Goal: Task Accomplishment & Management: Manage account settings

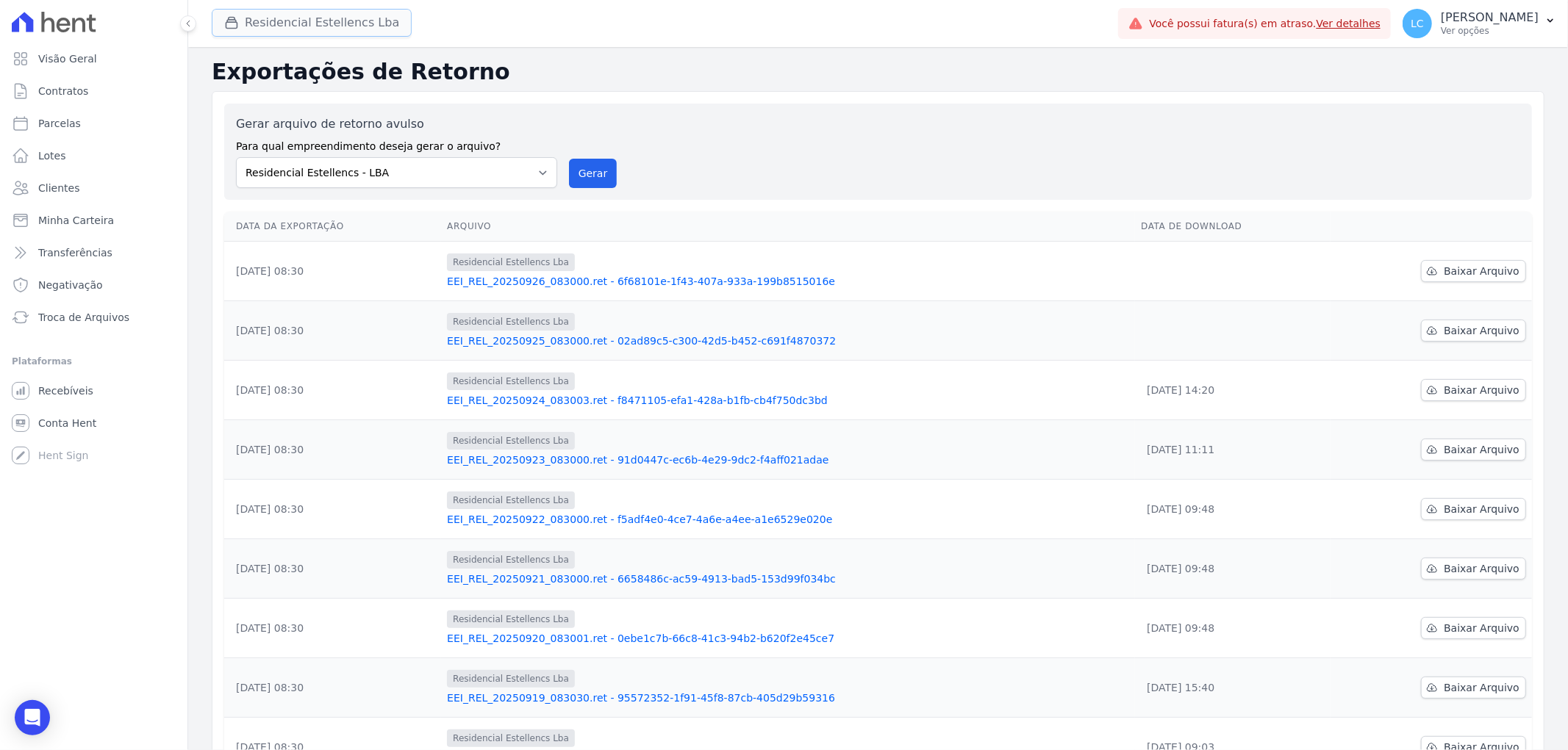
click at [280, 18] on button "Residencial Estellencs Lba" at bounding box center [311, 23] width 200 height 28
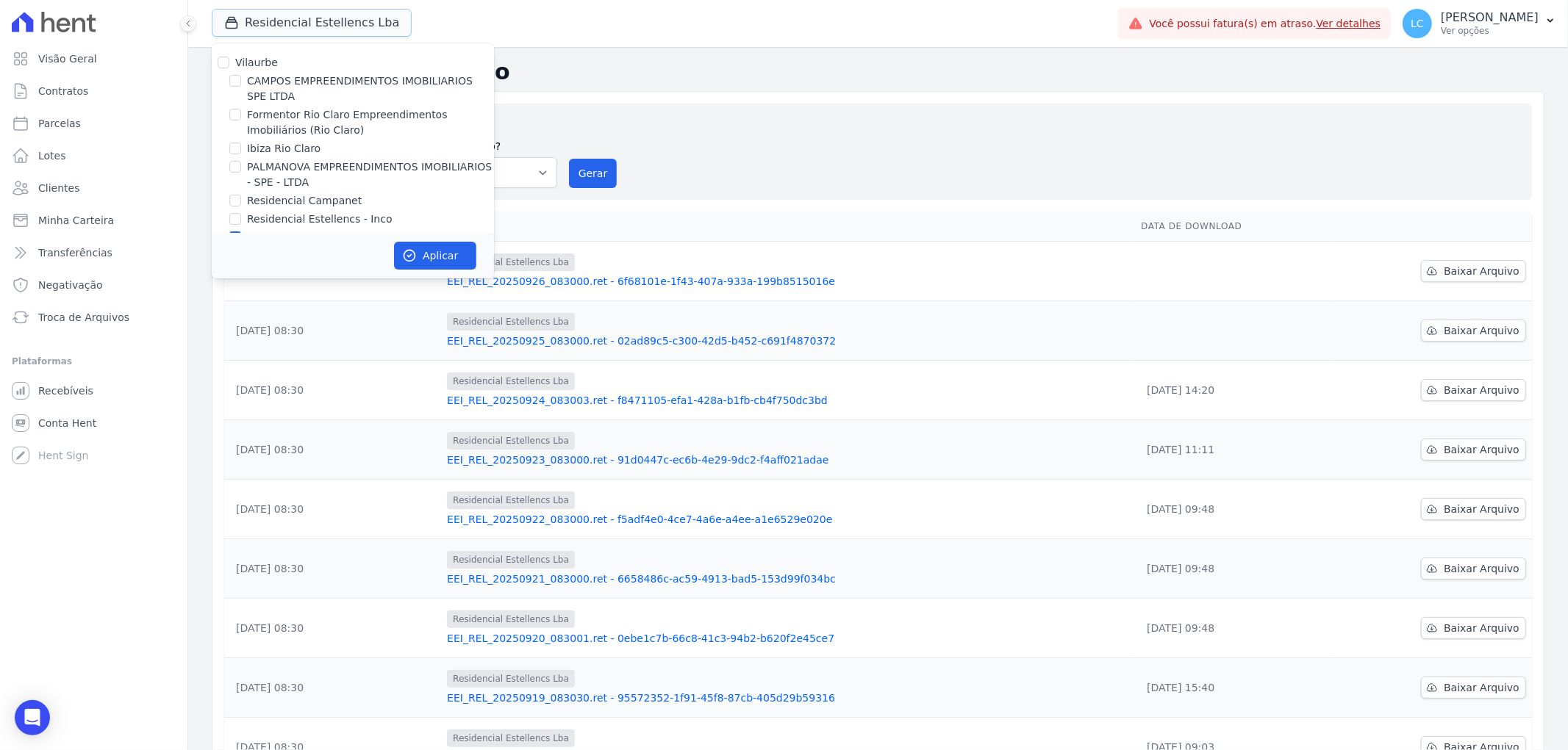
scroll to position [24, 0]
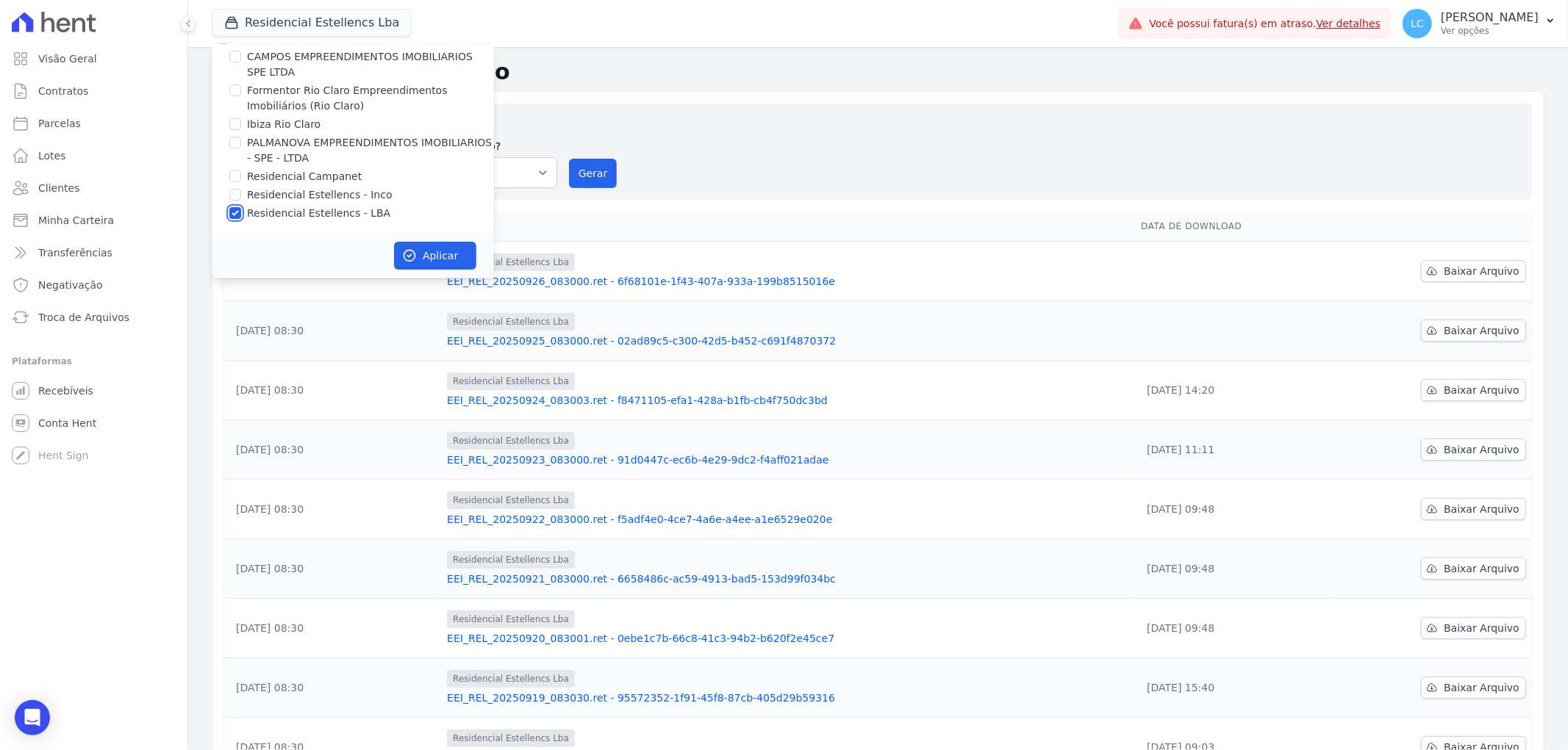
click at [231, 213] on input "Residencial Estellencs - LBA" at bounding box center [235, 213] width 12 height 12
checkbox input "false"
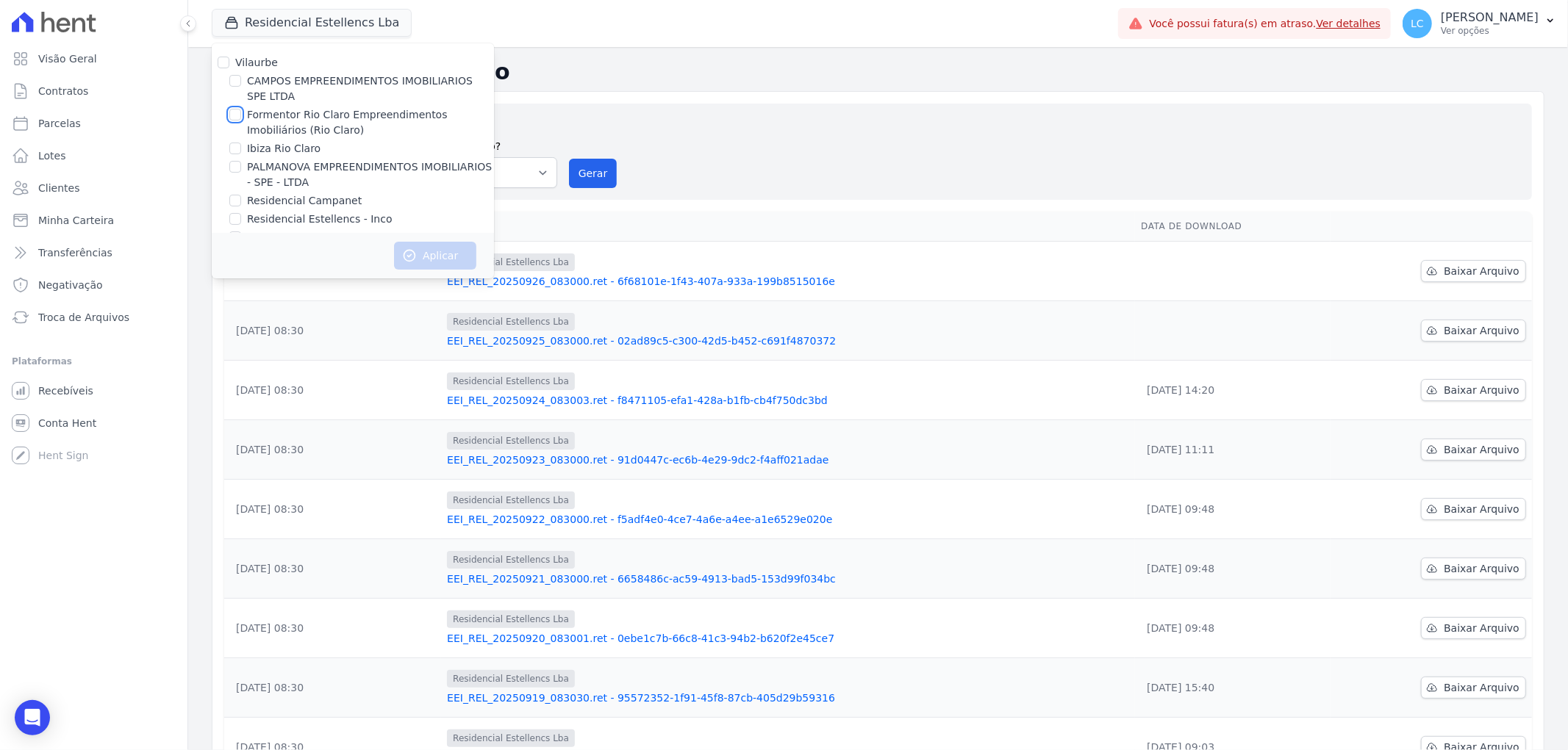
click at [236, 113] on input "Formentor Rio Claro Empreendimentos Imobiliários (Rio Claro)" at bounding box center [235, 114] width 12 height 12
checkbox input "true"
click at [427, 252] on button "Aplicar" at bounding box center [435, 256] width 82 height 28
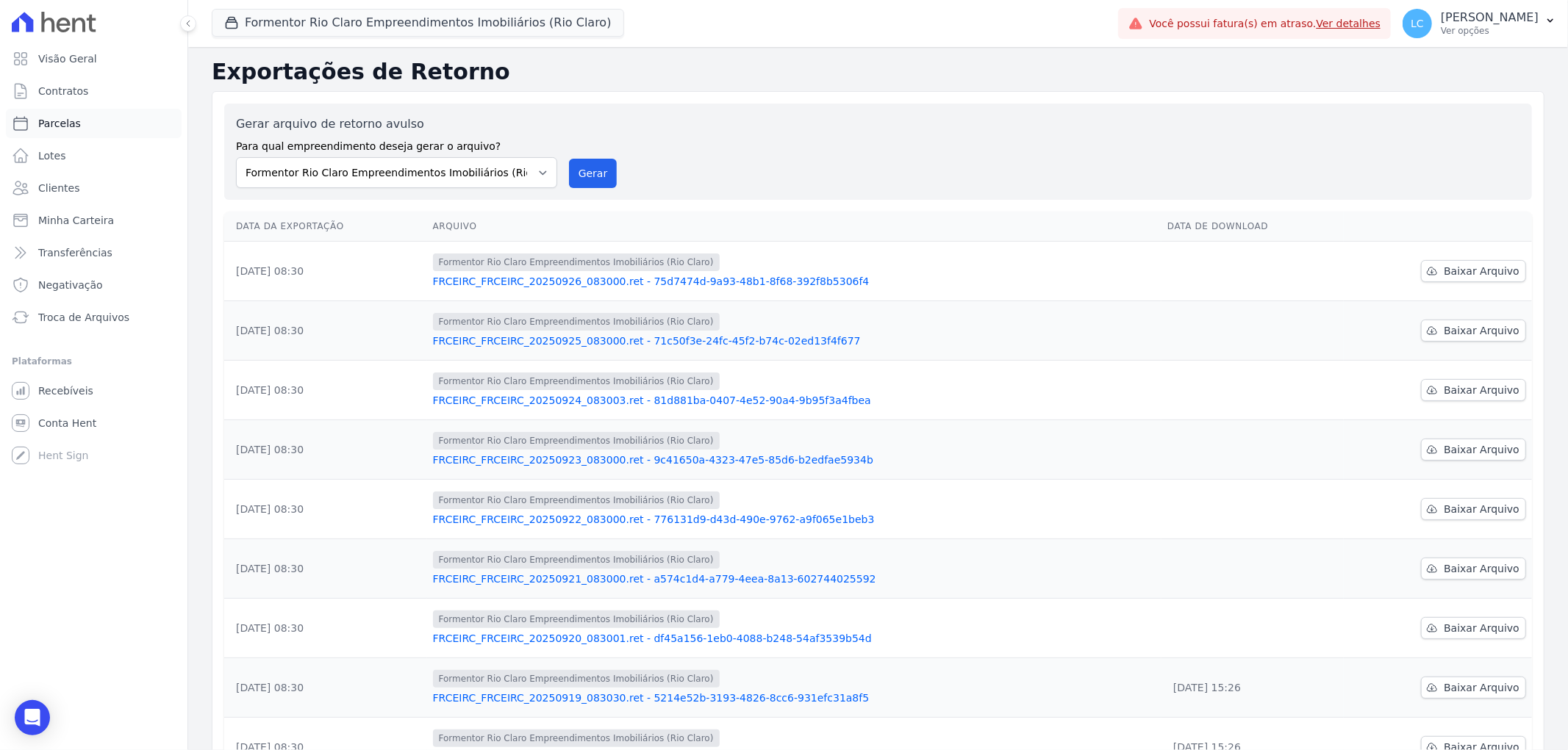
click at [57, 123] on span "Parcelas" at bounding box center [60, 123] width 42 height 15
select select
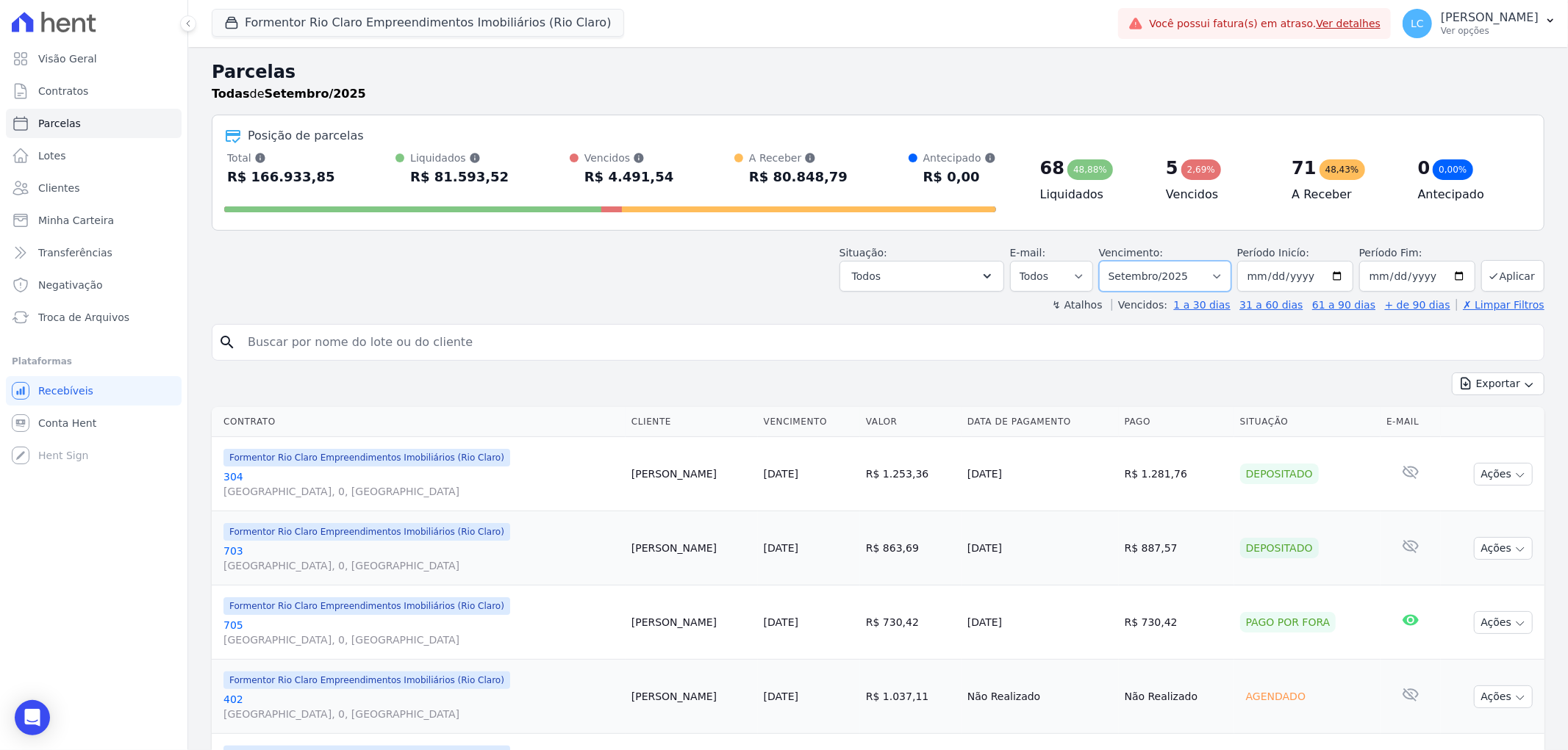
click at [1213, 275] on select "Filtrar por período ──────── Todos os meses Junho/2024 Julho/2024 Agosto/2024 S…" at bounding box center [1165, 276] width 132 height 31
select select "08/2025"
click at [1108, 261] on select "Filtrar por período ──────── Todos os meses Junho/2024 Julho/2024 Agosto/2024 S…" at bounding box center [1165, 276] width 132 height 31
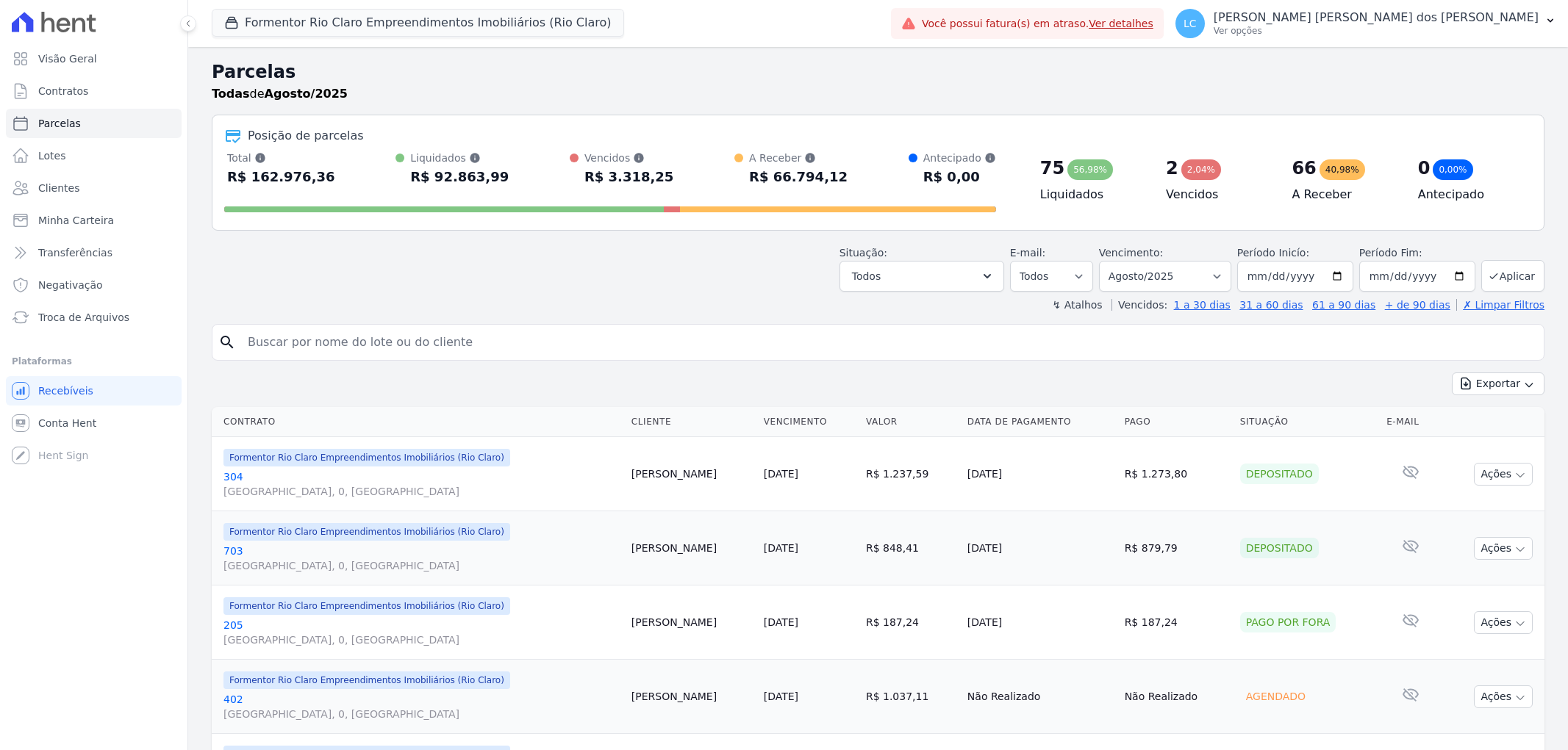
select select
click at [1497, 385] on button "Exportar" at bounding box center [1498, 383] width 93 height 23
click at [1507, 415] on span "Exportar PDF" at bounding box center [1497, 419] width 77 height 15
click at [322, 27] on button "Formentor Rio Claro Empreendimentos Imobiliários (Rio Claro)" at bounding box center [417, 23] width 412 height 28
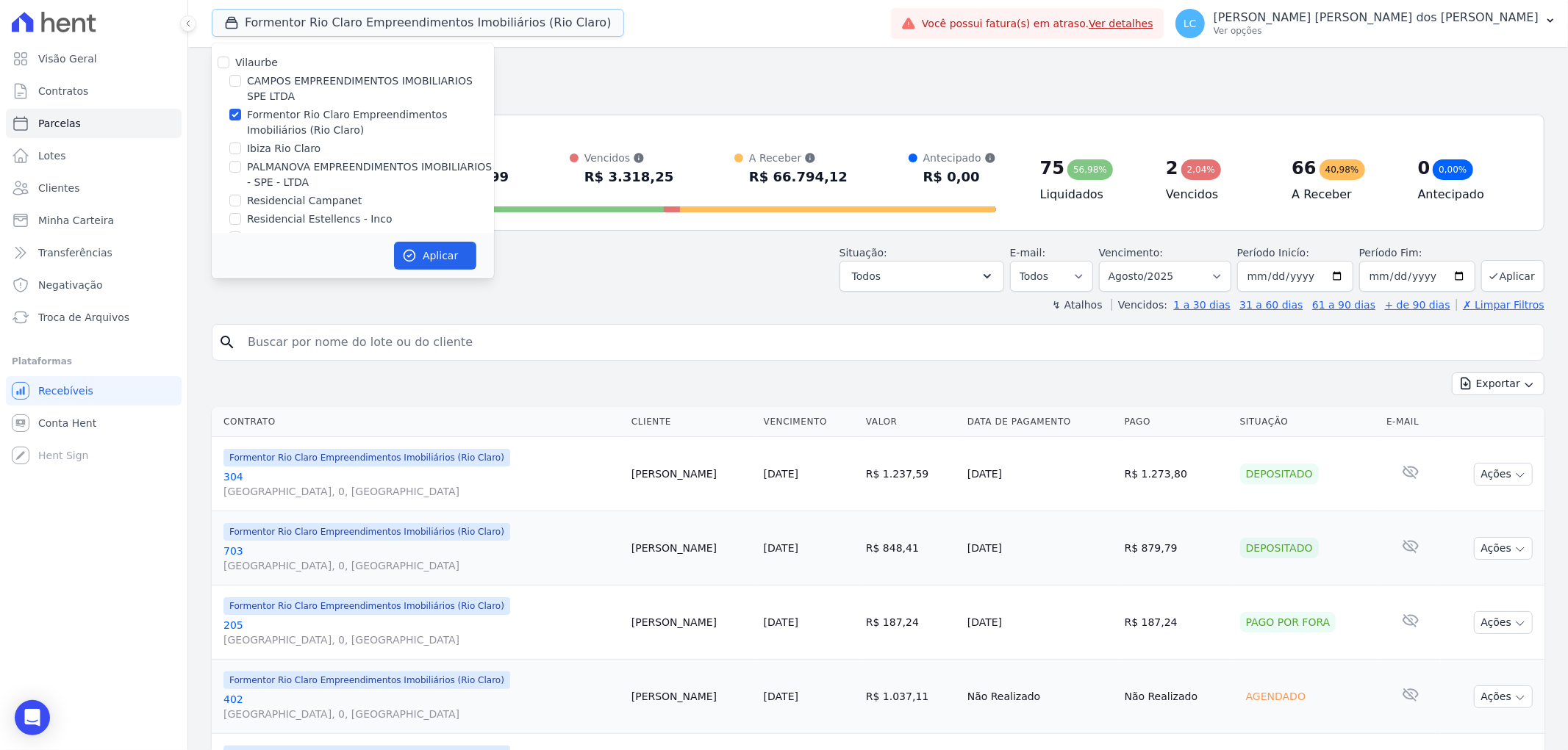
scroll to position [24, 0]
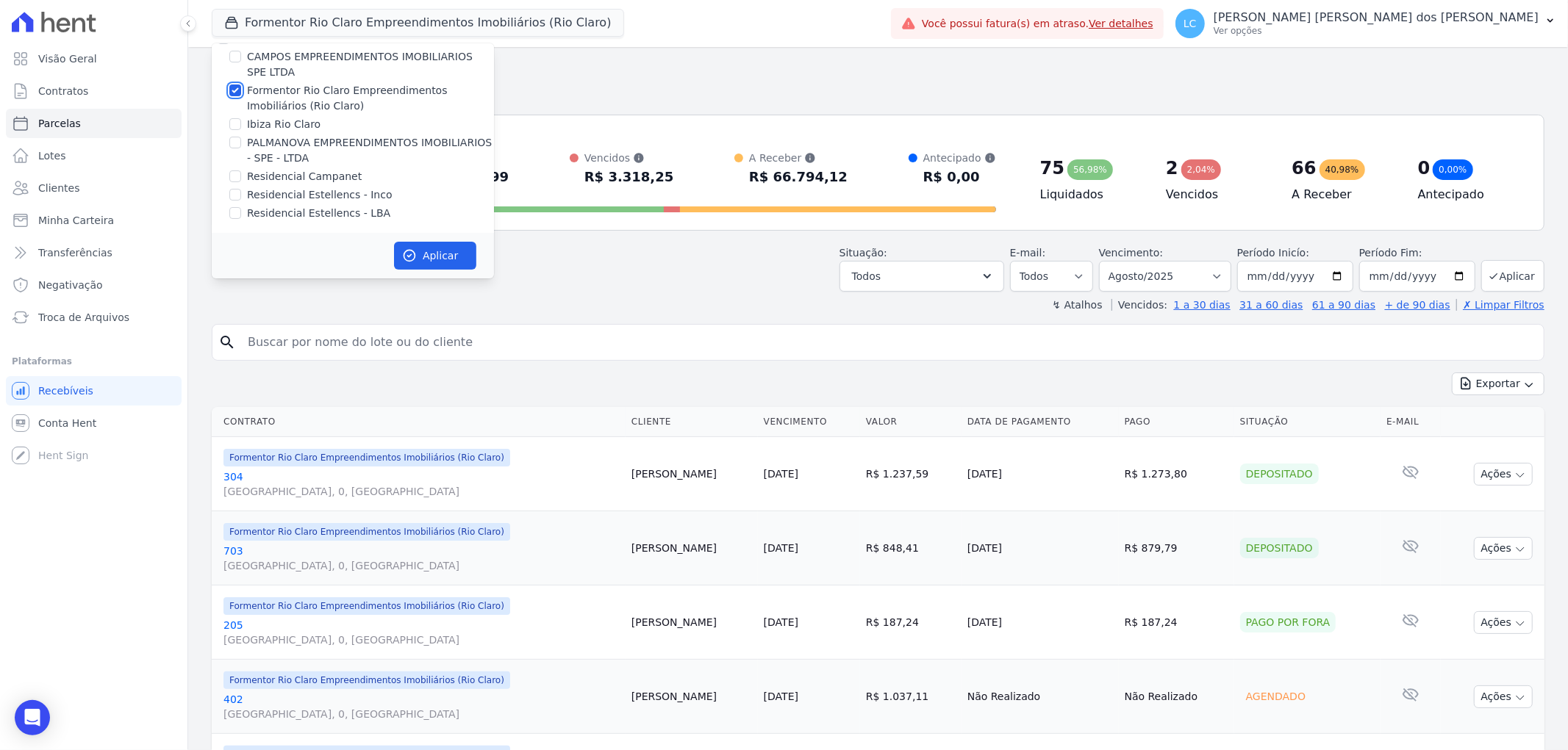
click at [238, 89] on input "Formentor Rio Claro Empreendimentos Imobiliários (Rio Claro)" at bounding box center [235, 90] width 12 height 12
checkbox input "false"
click at [234, 208] on input "Residencial Estellencs - LBA" at bounding box center [235, 213] width 12 height 12
checkbox input "true"
click at [441, 254] on button "Aplicar" at bounding box center [435, 256] width 82 height 28
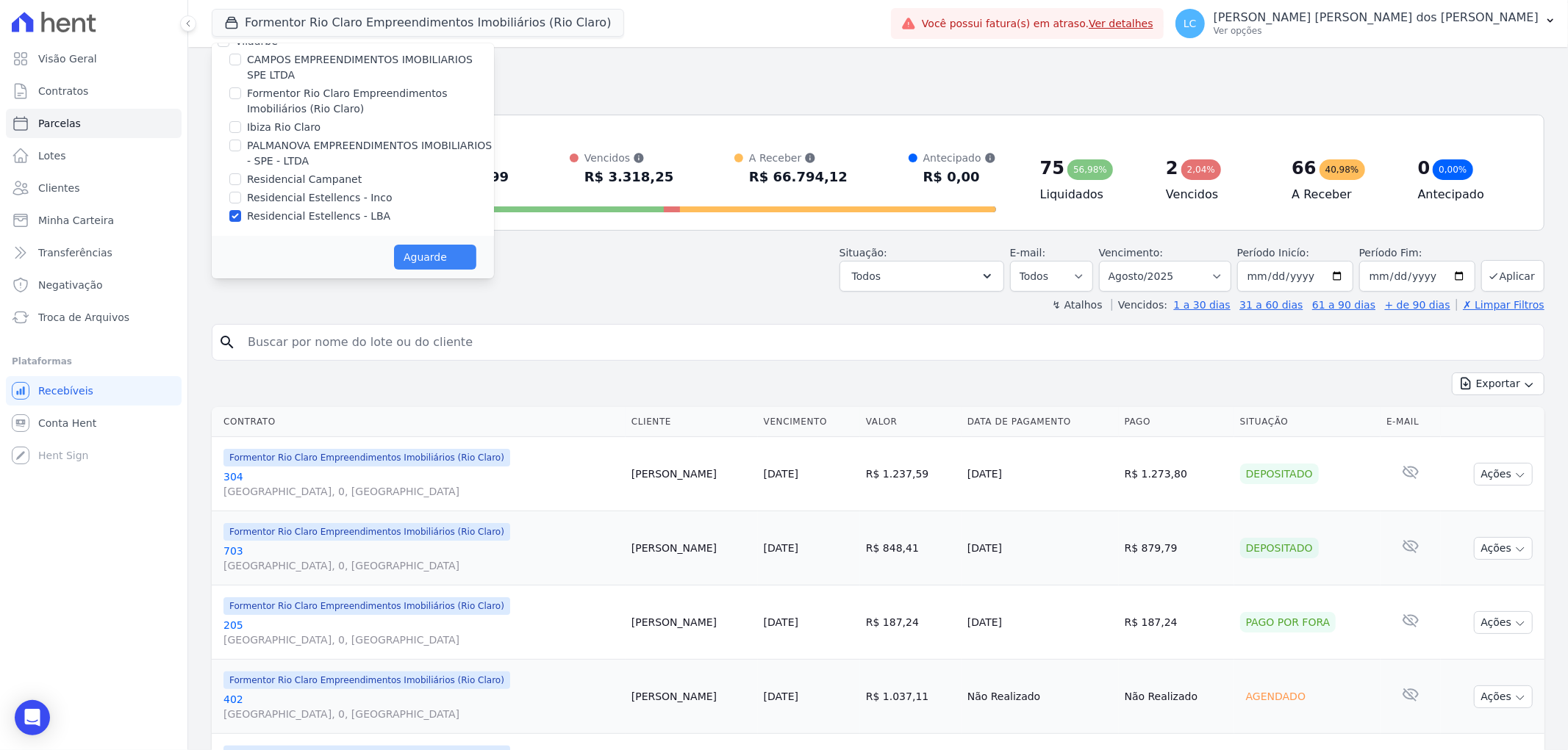
scroll to position [20, 0]
select select
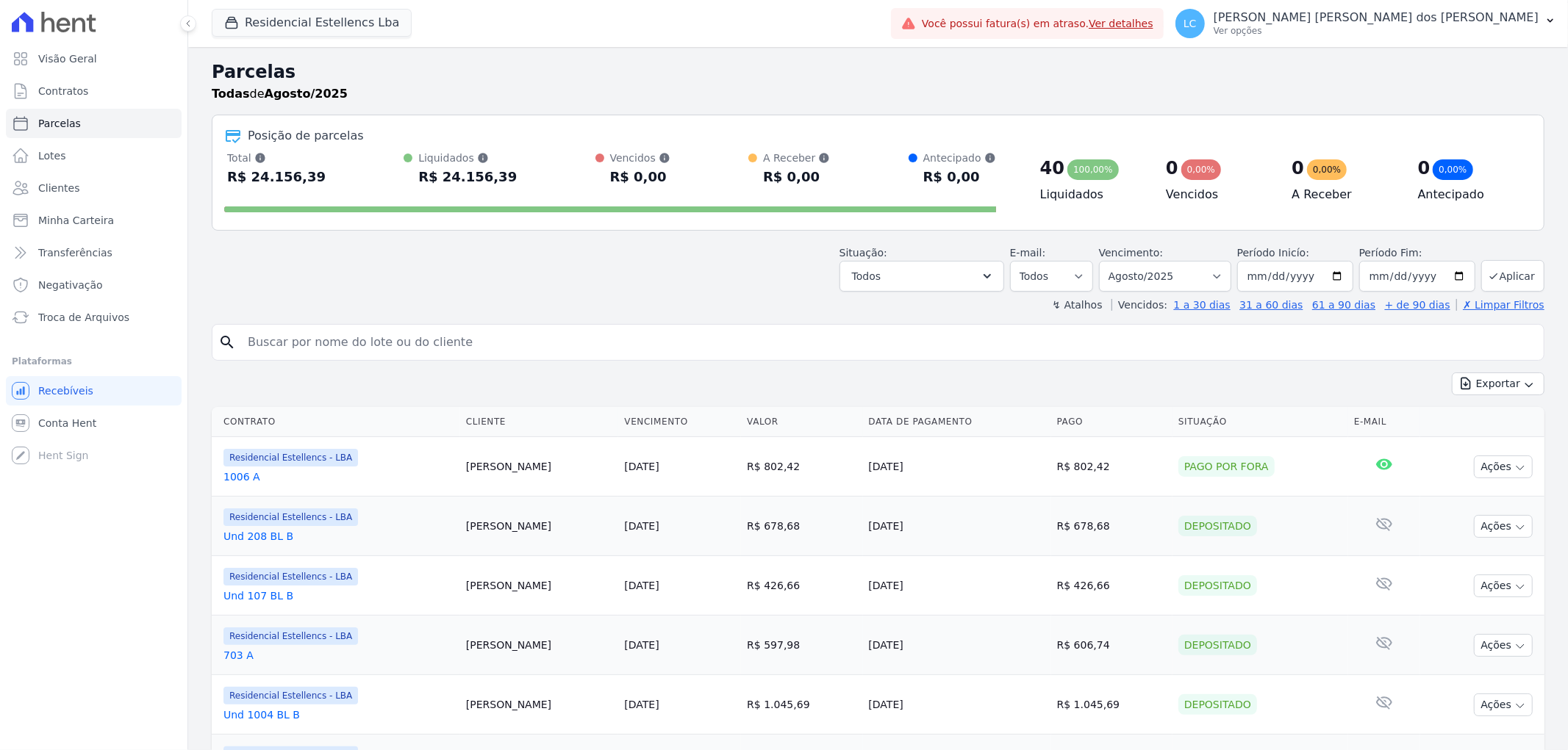
click at [525, 338] on input "search" at bounding box center [888, 342] width 1299 height 29
paste input "[PERSON_NAME] [PERSON_NAME]"
type input "[PERSON_NAME] [PERSON_NAME]"
select select
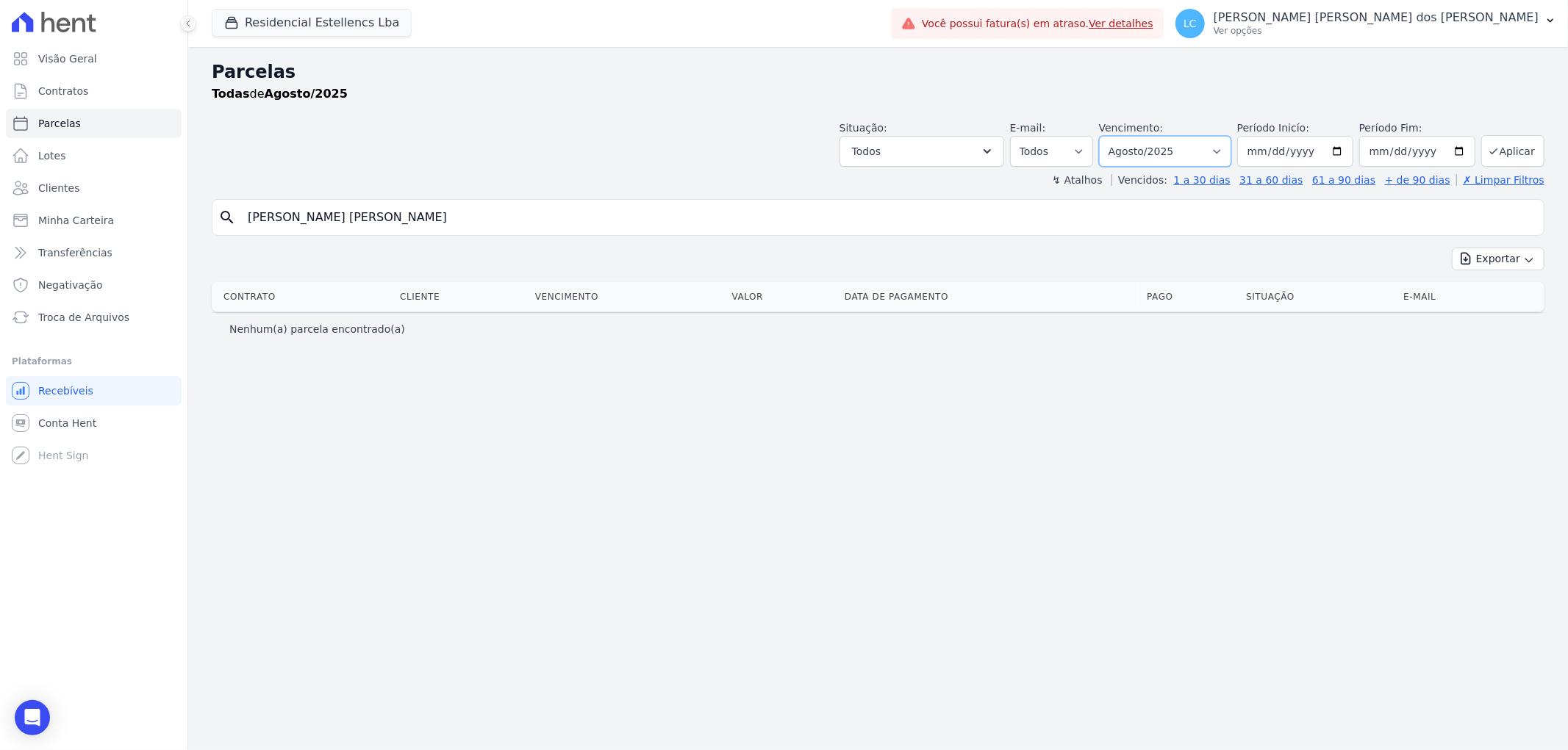
click at [1226, 152] on select "Filtrar por período ──────── Todos os meses Março/2018 Abril/2018 Maio/2018 Jun…" at bounding box center [1165, 151] width 132 height 31
select select "all"
click at [1120, 136] on select "Filtrar por período ──────── Todos os meses Março/2018 Abril/2018 Maio/2018 Jun…" at bounding box center [1165, 151] width 132 height 31
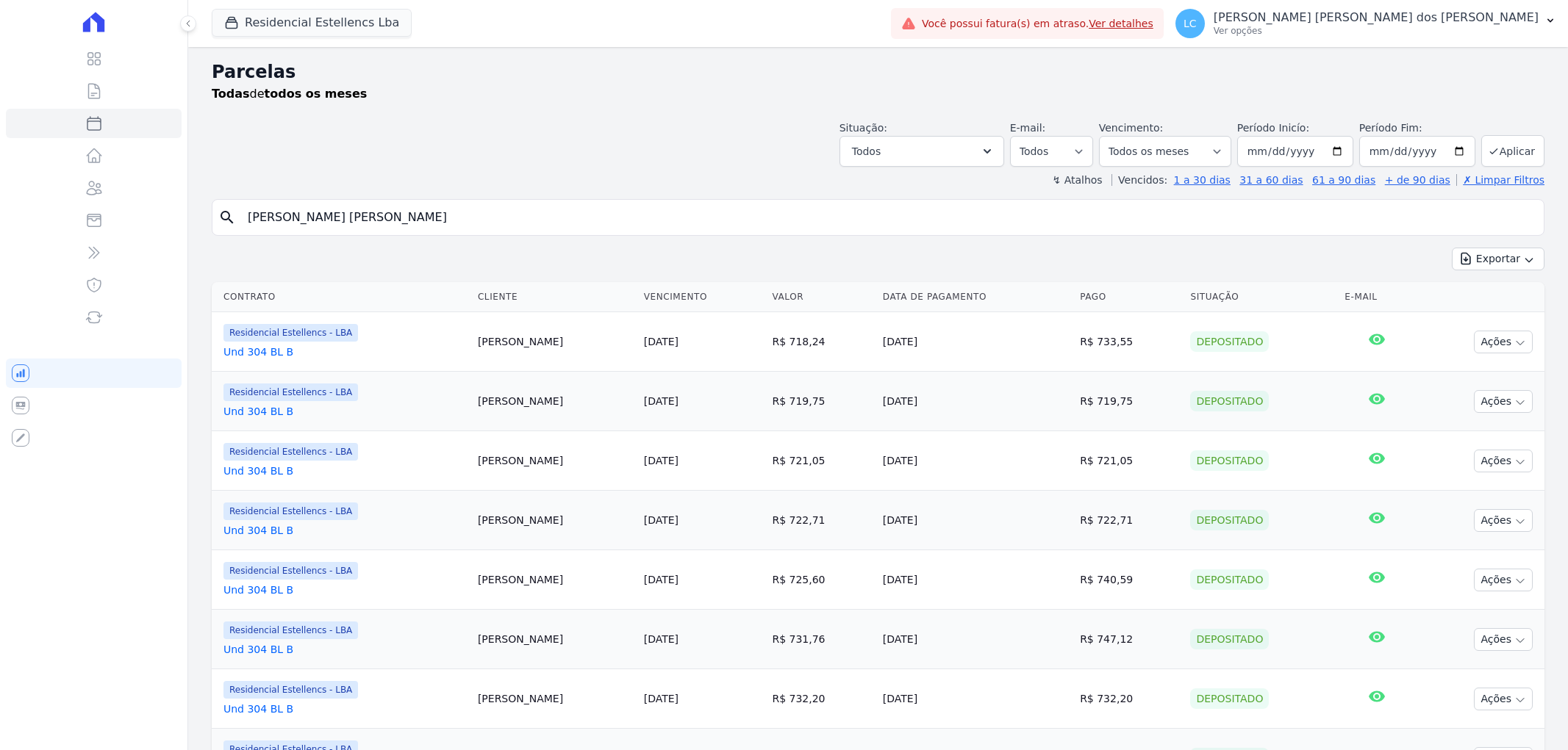
select select
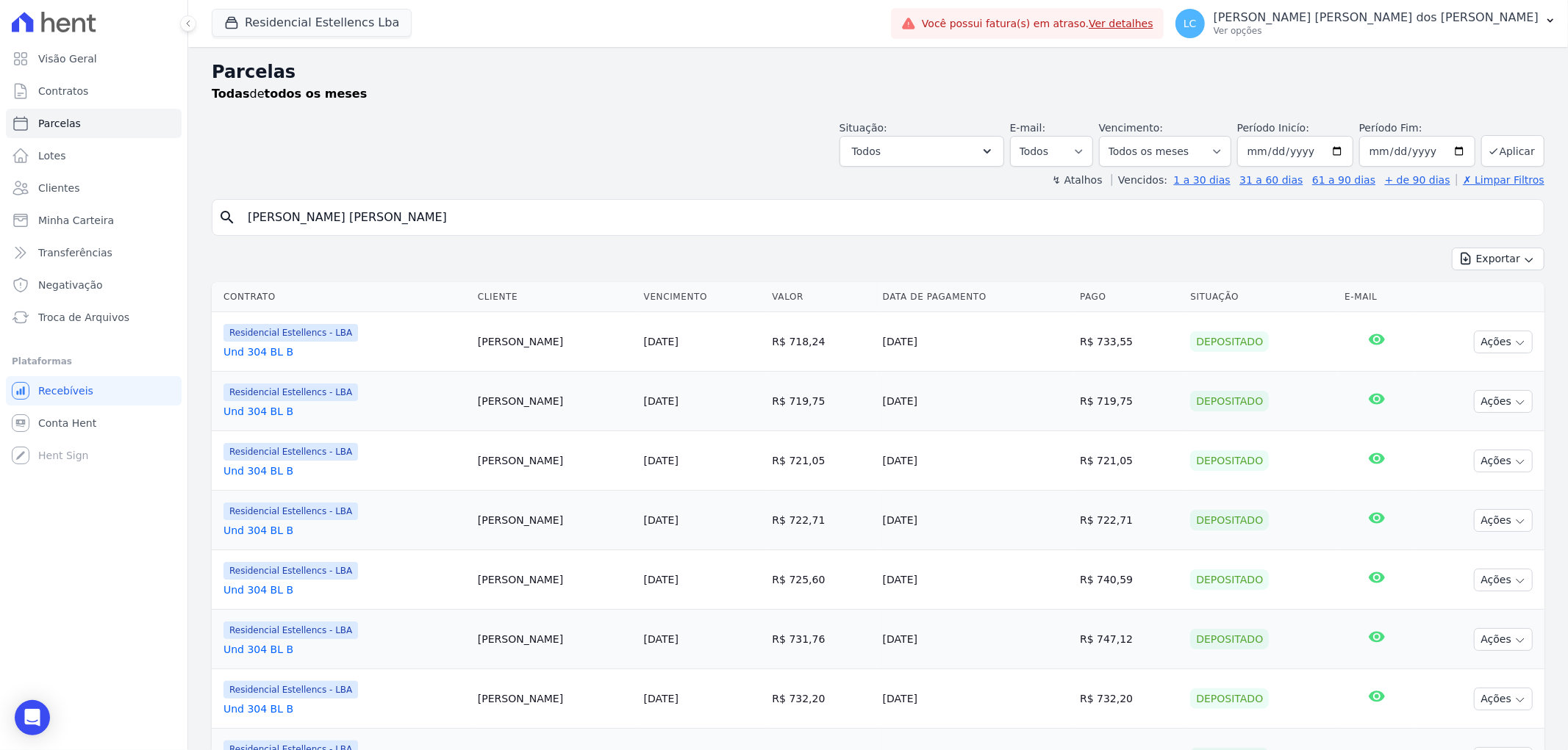
drag, startPoint x: 442, startPoint y: 218, endPoint x: -28, endPoint y: 192, distance: 470.7
click at [0, 192] on html "Visão Geral Contratos [GEOGRAPHIC_DATA] Lotes Clientes Minha Carteira Transferê…" at bounding box center [784, 375] width 1568 height 750
paste input "[PERSON_NAME] [PERSON_NAME] dos [PERSON_NAME]"
type input "[PERSON_NAME] [PERSON_NAME] dos [PERSON_NAME]"
click at [321, 17] on button "Residencial Estellencs Lba" at bounding box center [311, 23] width 200 height 28
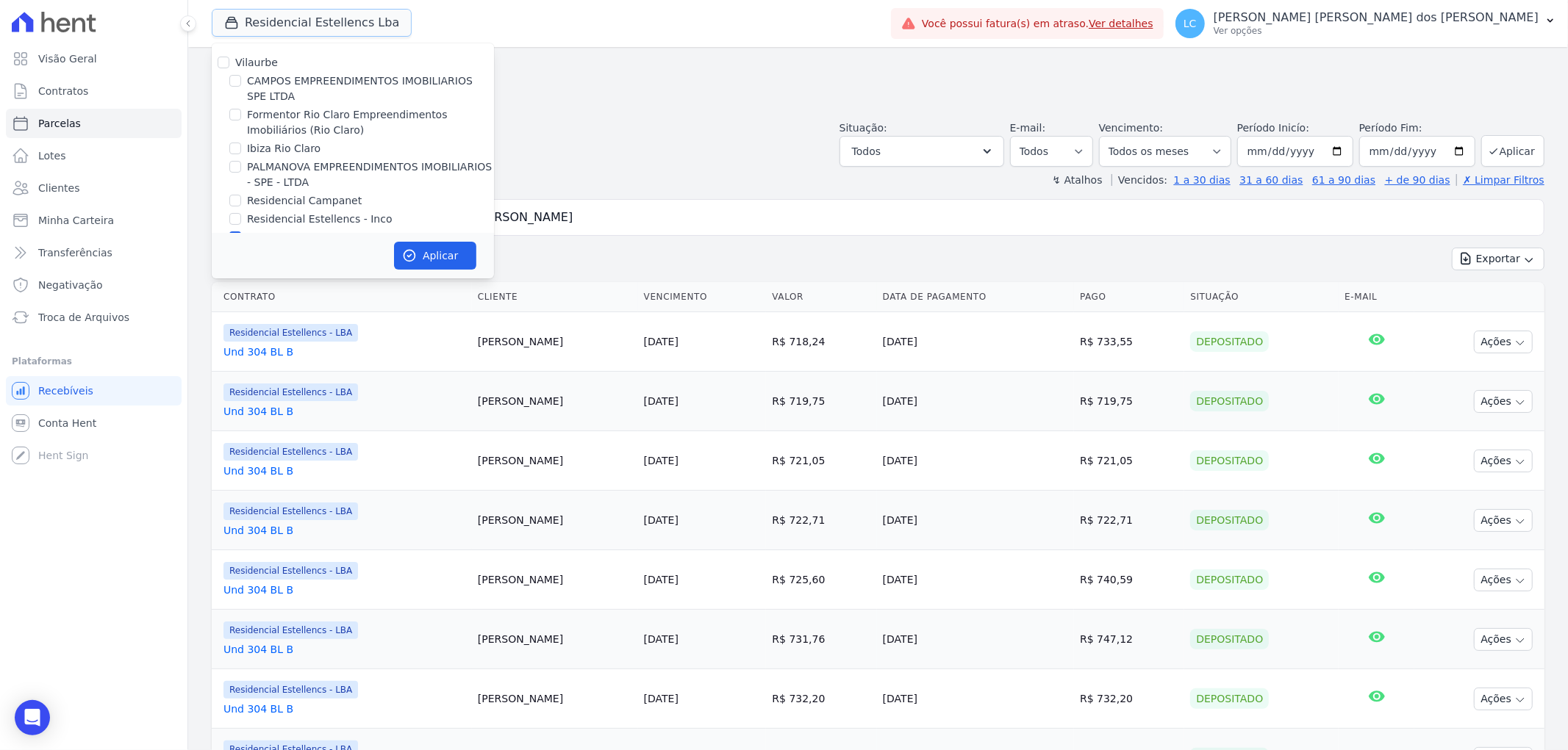
scroll to position [24, 0]
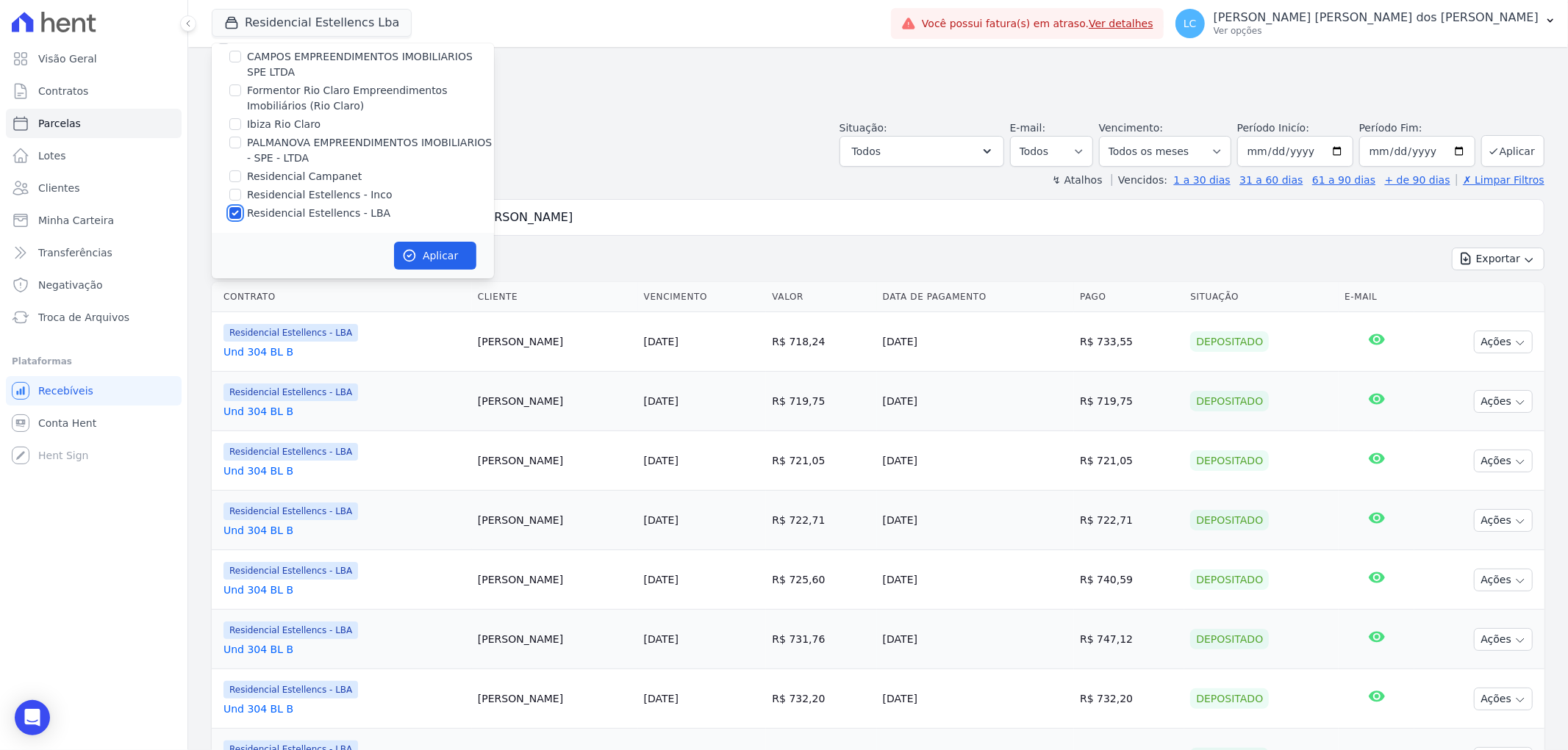
click at [240, 214] on input "Residencial Estellencs - LBA" at bounding box center [235, 213] width 12 height 12
checkbox input "false"
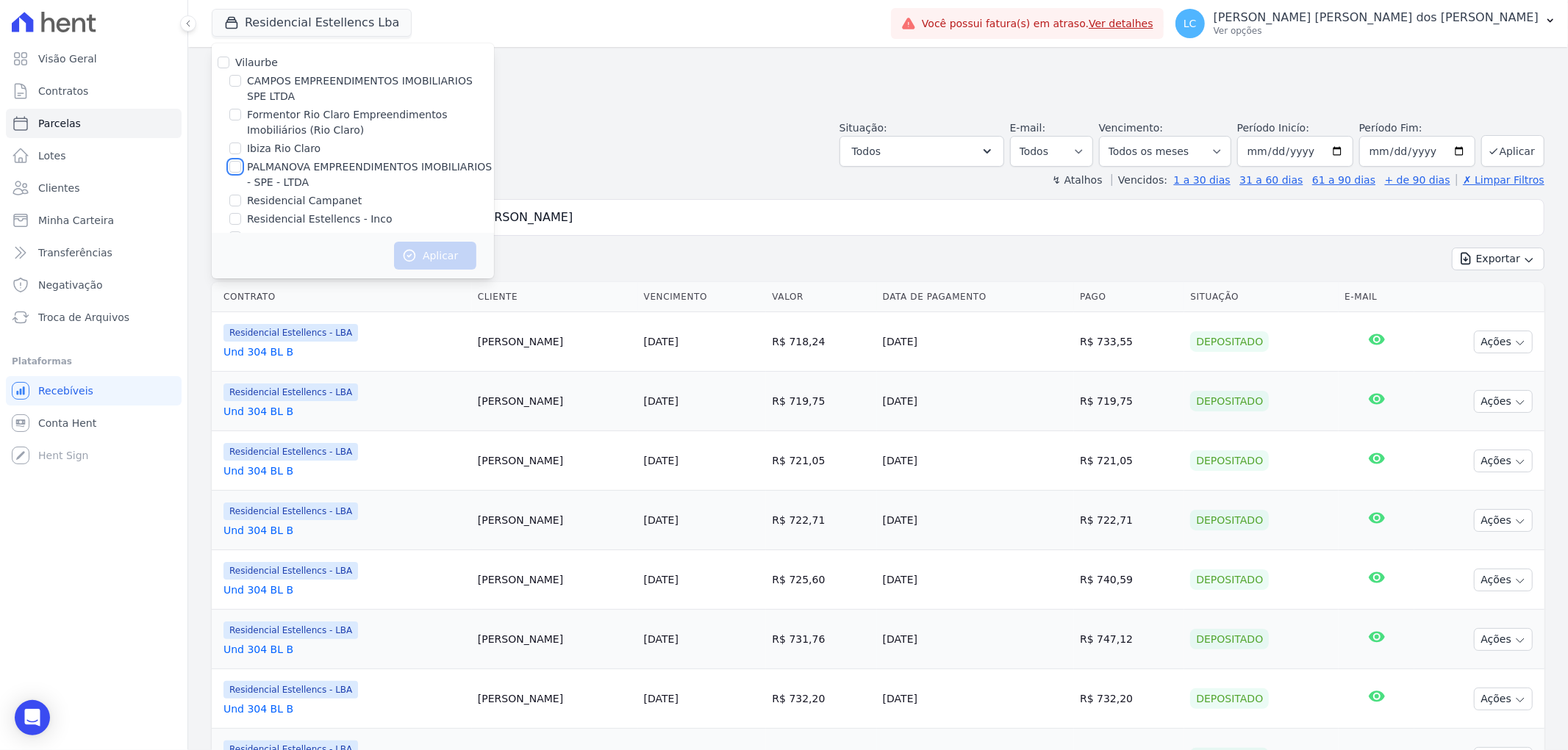
click at [237, 162] on input "PALMANOVA EMPREENDIMENTOS IMOBILIARIOS - SPE - LTDA" at bounding box center [235, 166] width 12 height 12
checkbox input "true"
click at [430, 251] on button "Aplicar" at bounding box center [435, 256] width 82 height 28
select select
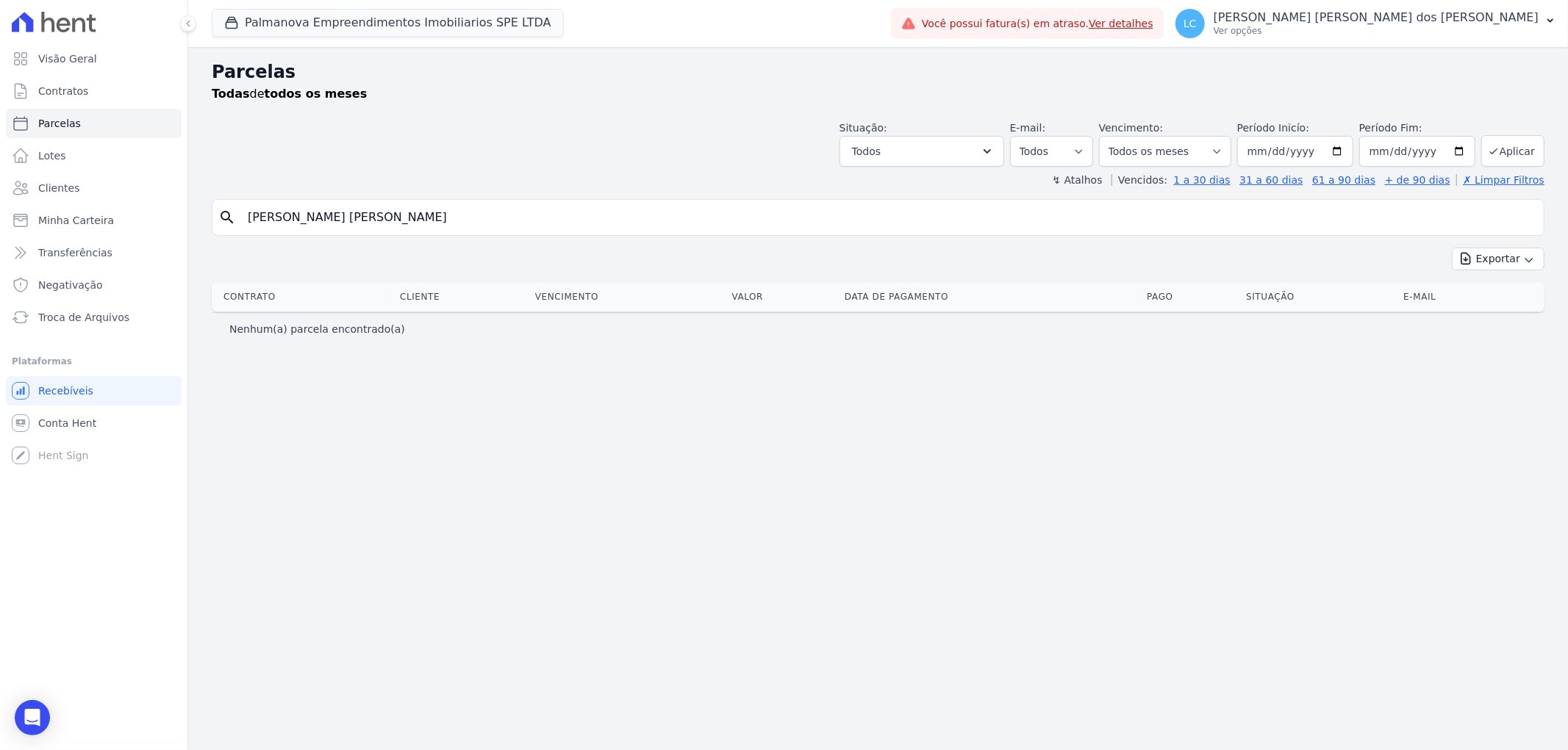
click at [510, 215] on input "[PERSON_NAME] [PERSON_NAME]" at bounding box center [888, 217] width 1299 height 29
drag, startPoint x: 510, startPoint y: 215, endPoint x: 172, endPoint y: 197, distance: 338.5
click at [172, 197] on div "Visão Geral Contratos Parcelas Lotes Clientes Minha Carteira Transferências Neg…" at bounding box center [784, 375] width 1568 height 750
paste input "Robson Alves dos Santos Junior"
type input "Robson Alves dos Santos Junior"
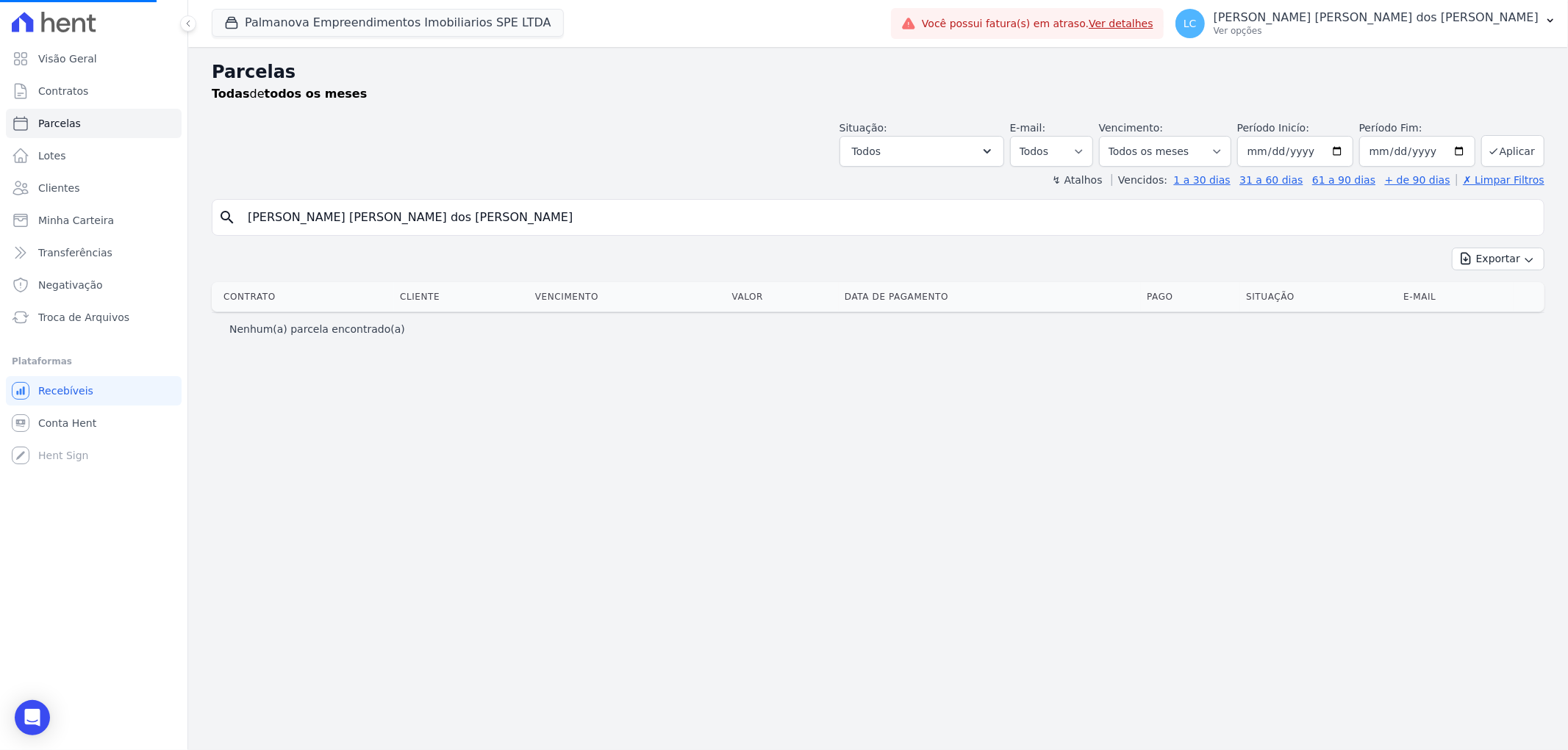
select select
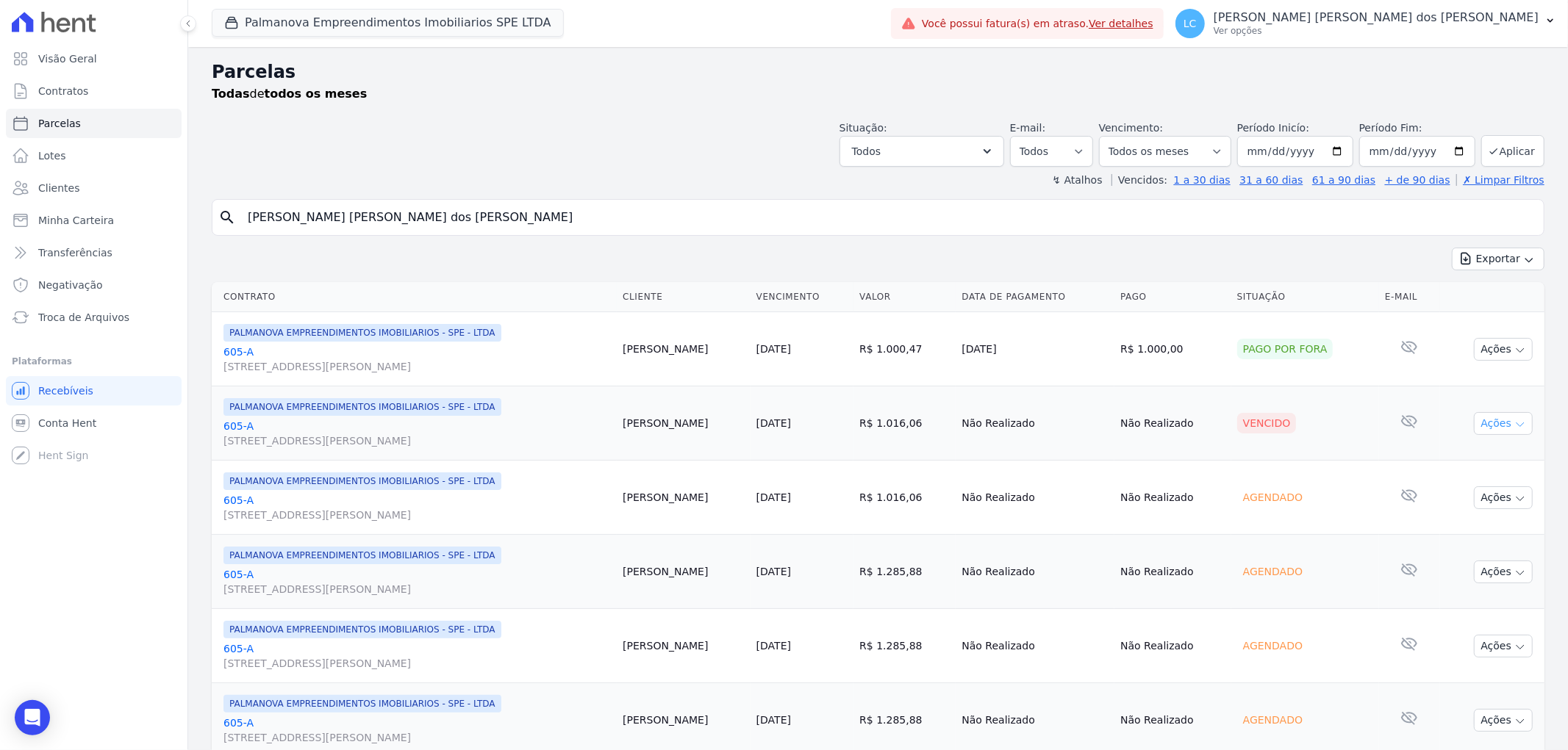
click at [1475, 425] on button "Ações" at bounding box center [1503, 423] width 59 height 23
click at [1474, 457] on link "Ver boleto" at bounding box center [1497, 457] width 141 height 27
